Goal: Task Accomplishment & Management: Use online tool/utility

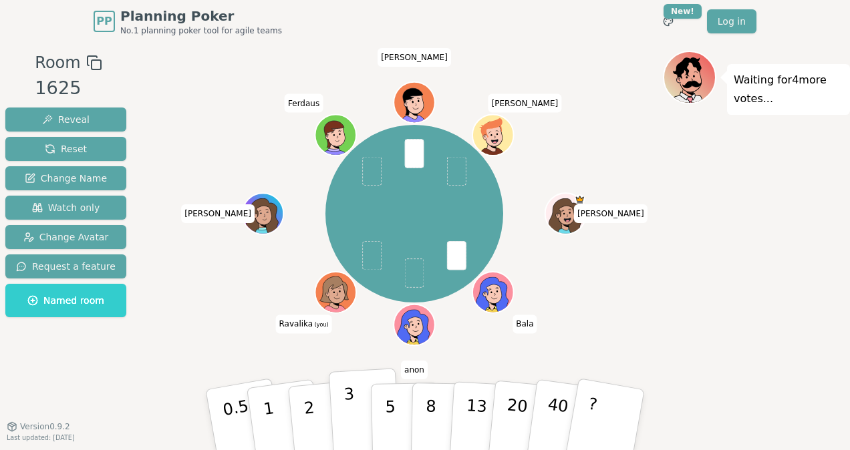
click at [348, 407] on p "3" at bounding box center [350, 421] width 15 height 73
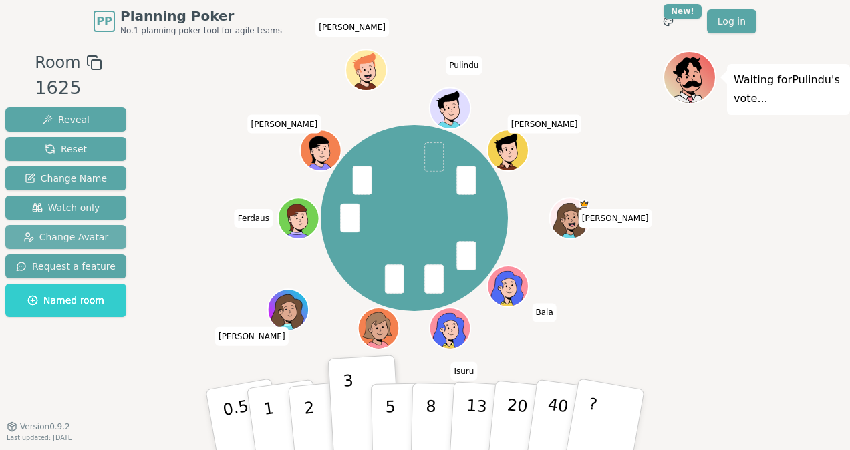
click at [63, 231] on span "Change Avatar" at bounding box center [66, 237] width 86 height 13
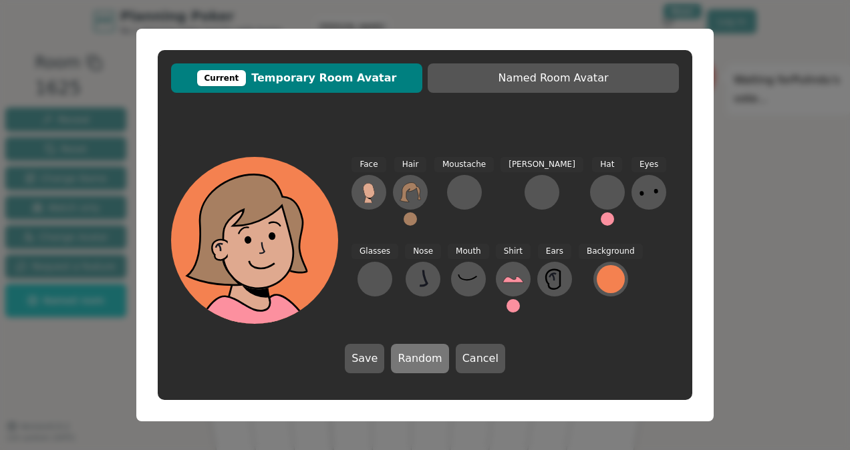
click at [421, 354] on button "Random" at bounding box center [419, 358] width 57 height 29
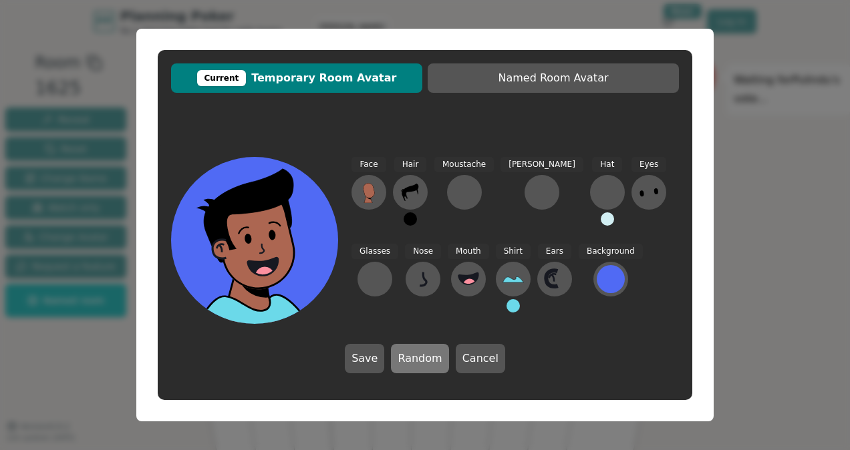
click at [421, 354] on button "Random" at bounding box center [419, 358] width 57 height 29
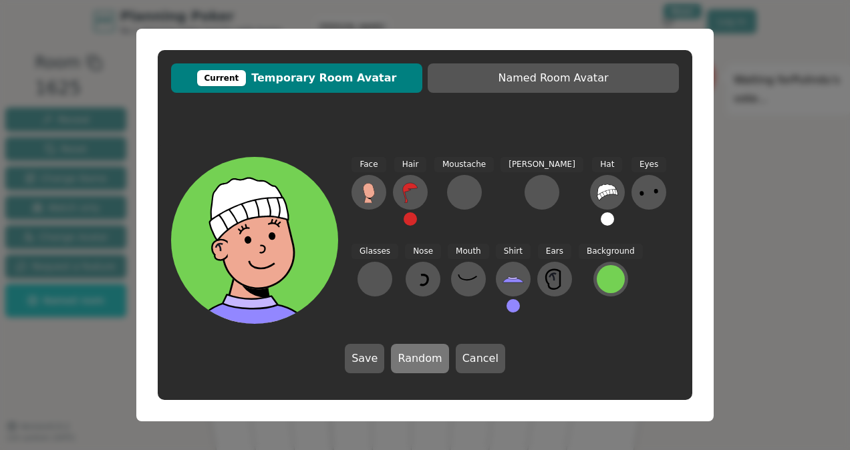
click at [421, 354] on button "Random" at bounding box center [419, 358] width 57 height 29
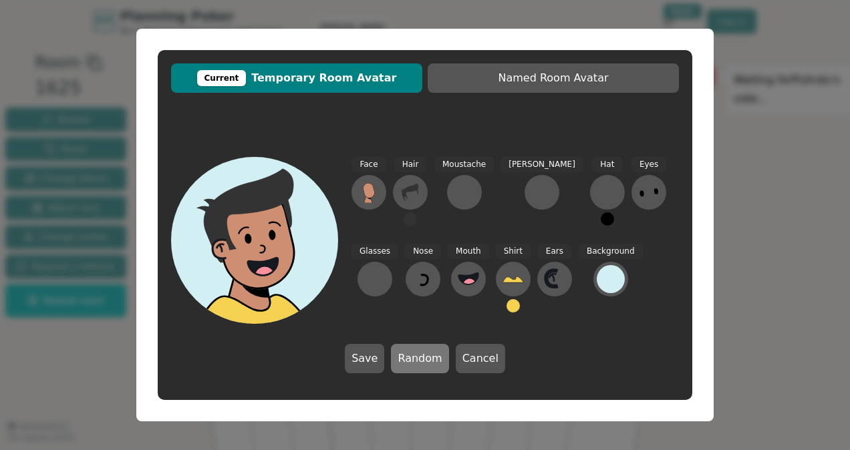
click at [421, 354] on button "Random" at bounding box center [419, 358] width 57 height 29
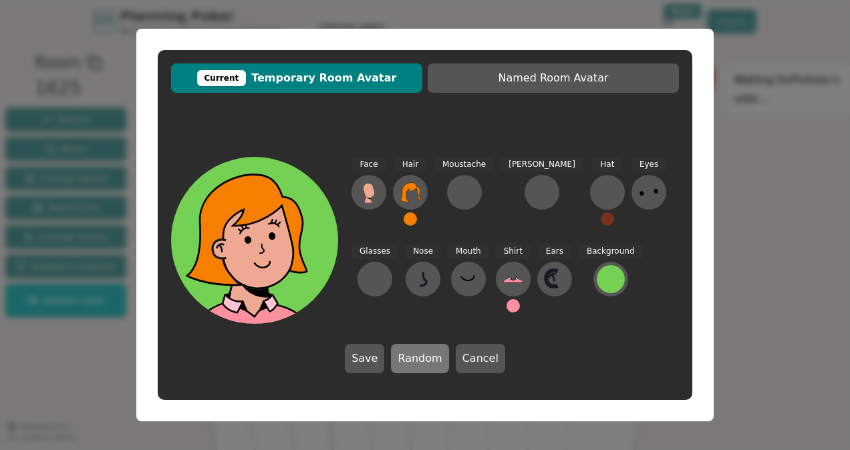
click at [421, 354] on button "Random" at bounding box center [419, 358] width 57 height 29
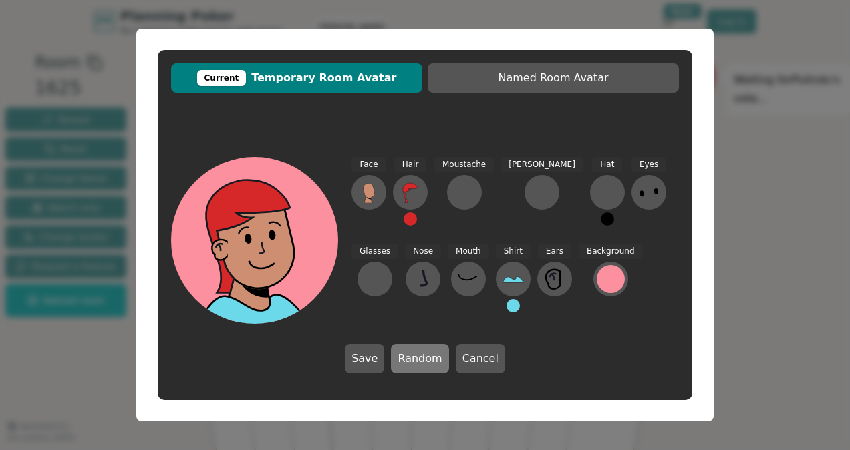
click at [421, 354] on button "Random" at bounding box center [419, 358] width 57 height 29
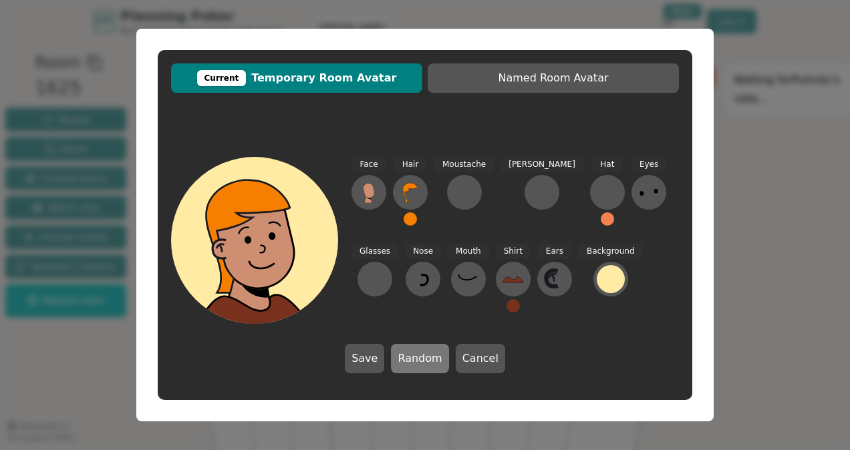
click at [421, 354] on button "Random" at bounding box center [419, 358] width 57 height 29
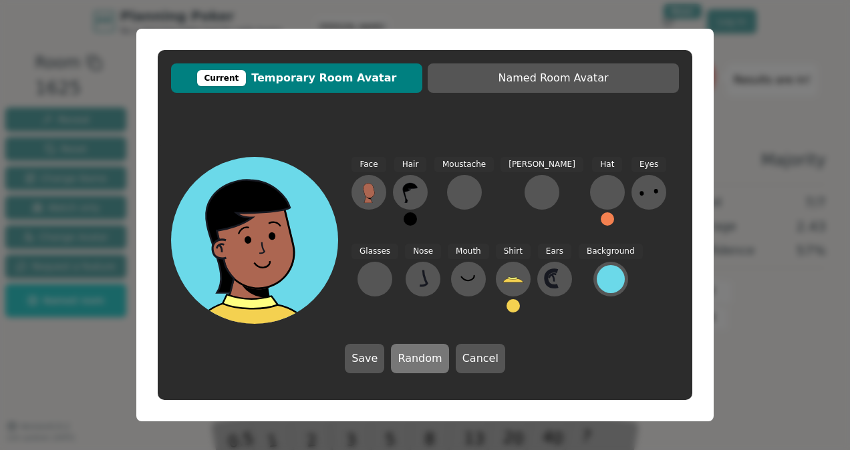
click at [421, 354] on button "Random" at bounding box center [419, 358] width 57 height 29
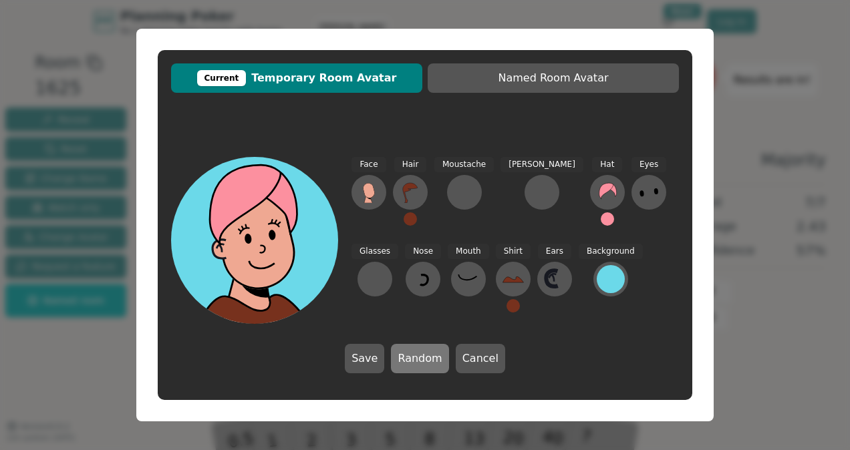
click at [421, 354] on button "Random" at bounding box center [419, 358] width 57 height 29
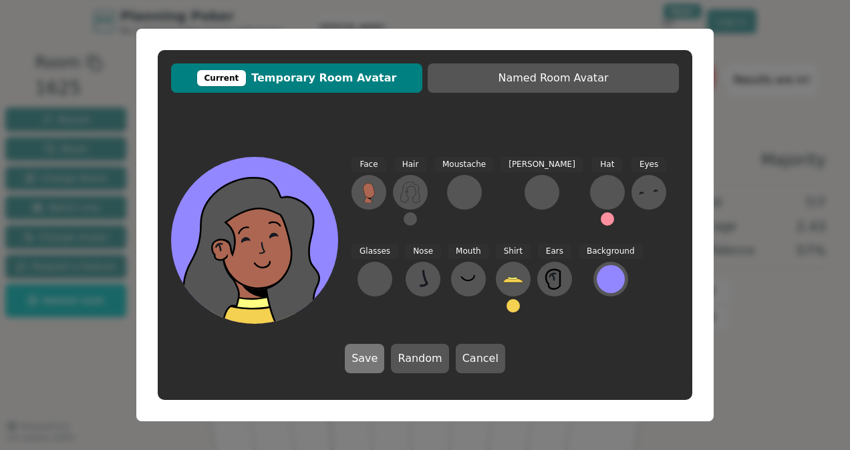
click at [384, 348] on button "Save" at bounding box center [364, 358] width 39 height 29
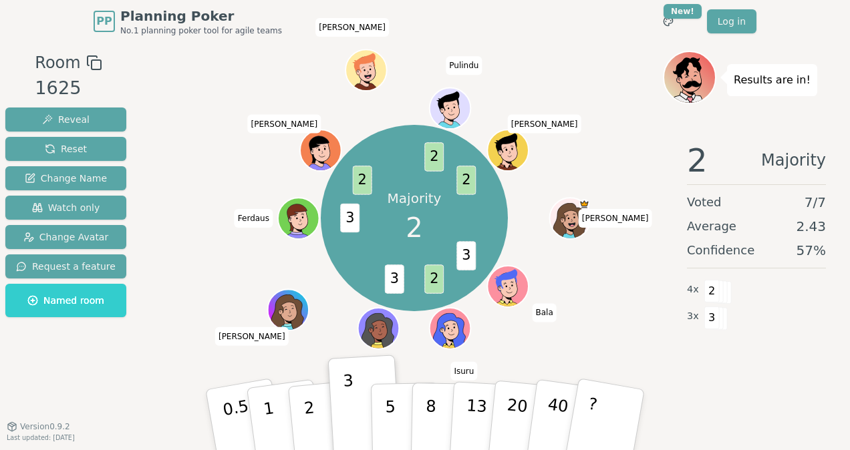
click at [334, 266] on div "Majority 2 3 2 3 3 2 2 2 [PERSON_NAME] [PERSON_NAME] (you) [PERSON_NAME] [PERSO…" at bounding box center [414, 218] width 186 height 186
click at [298, 416] on button "2" at bounding box center [325, 420] width 76 height 106
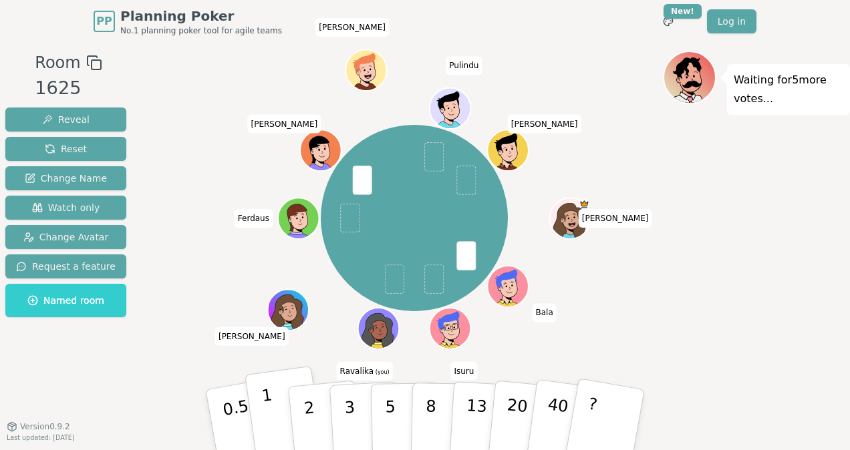
click at [270, 409] on button "1" at bounding box center [285, 420] width 80 height 108
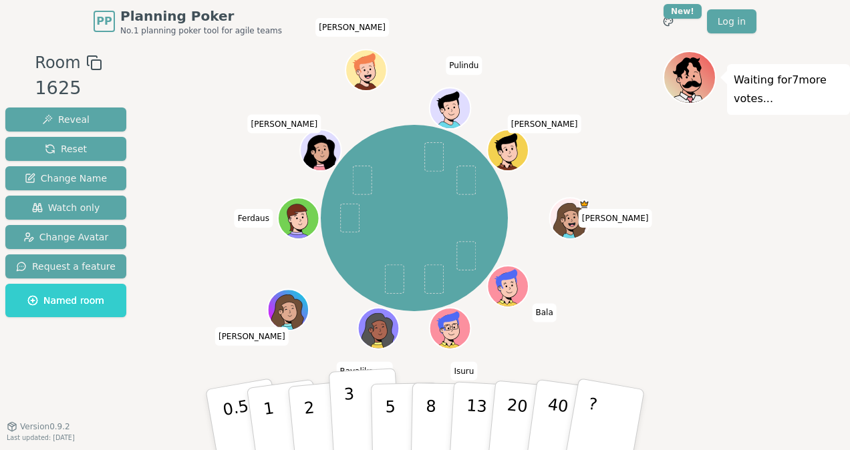
click at [358, 403] on button "3" at bounding box center [365, 420] width 73 height 104
